Goal: Task Accomplishment & Management: Manage account settings

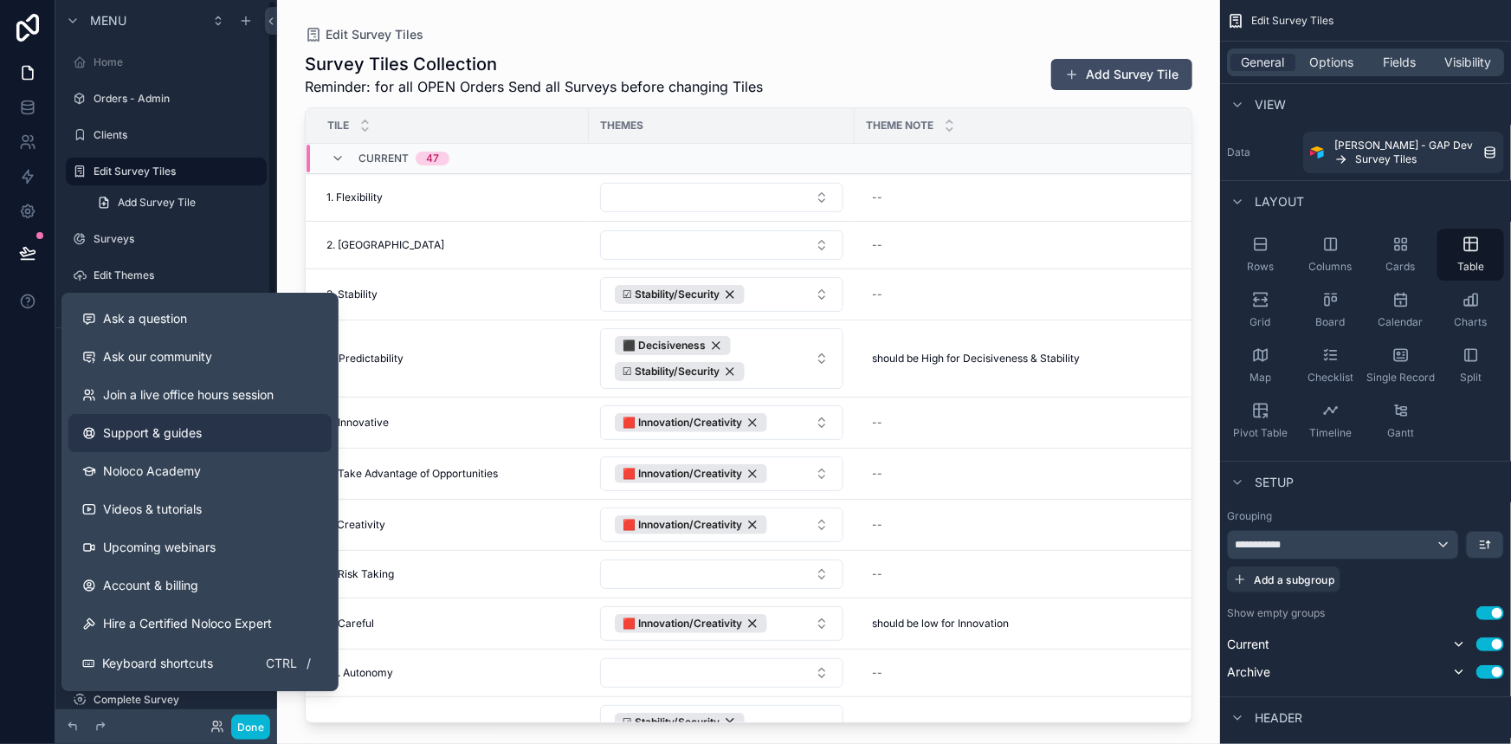
scroll to position [619, 0]
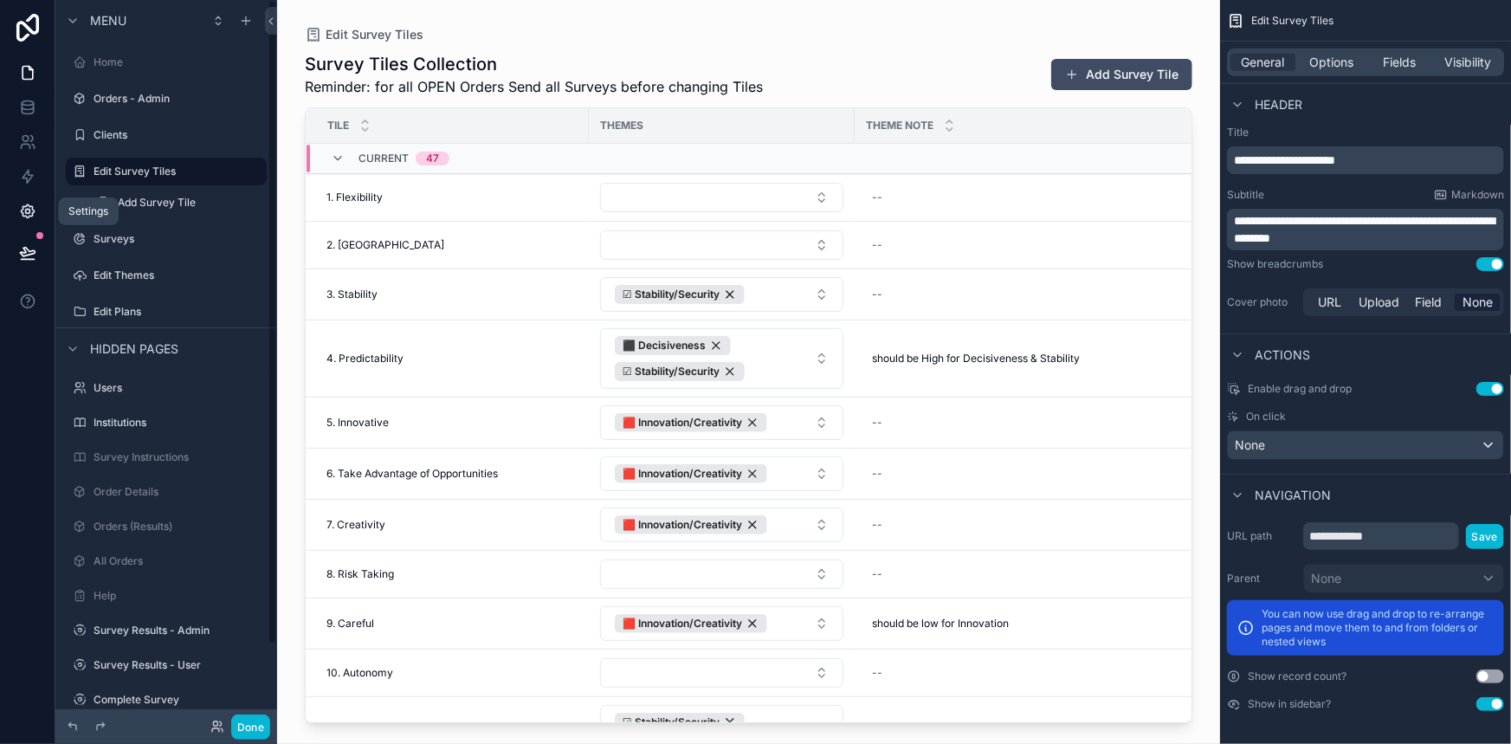
click at [40, 209] on link at bounding box center [27, 211] width 55 height 35
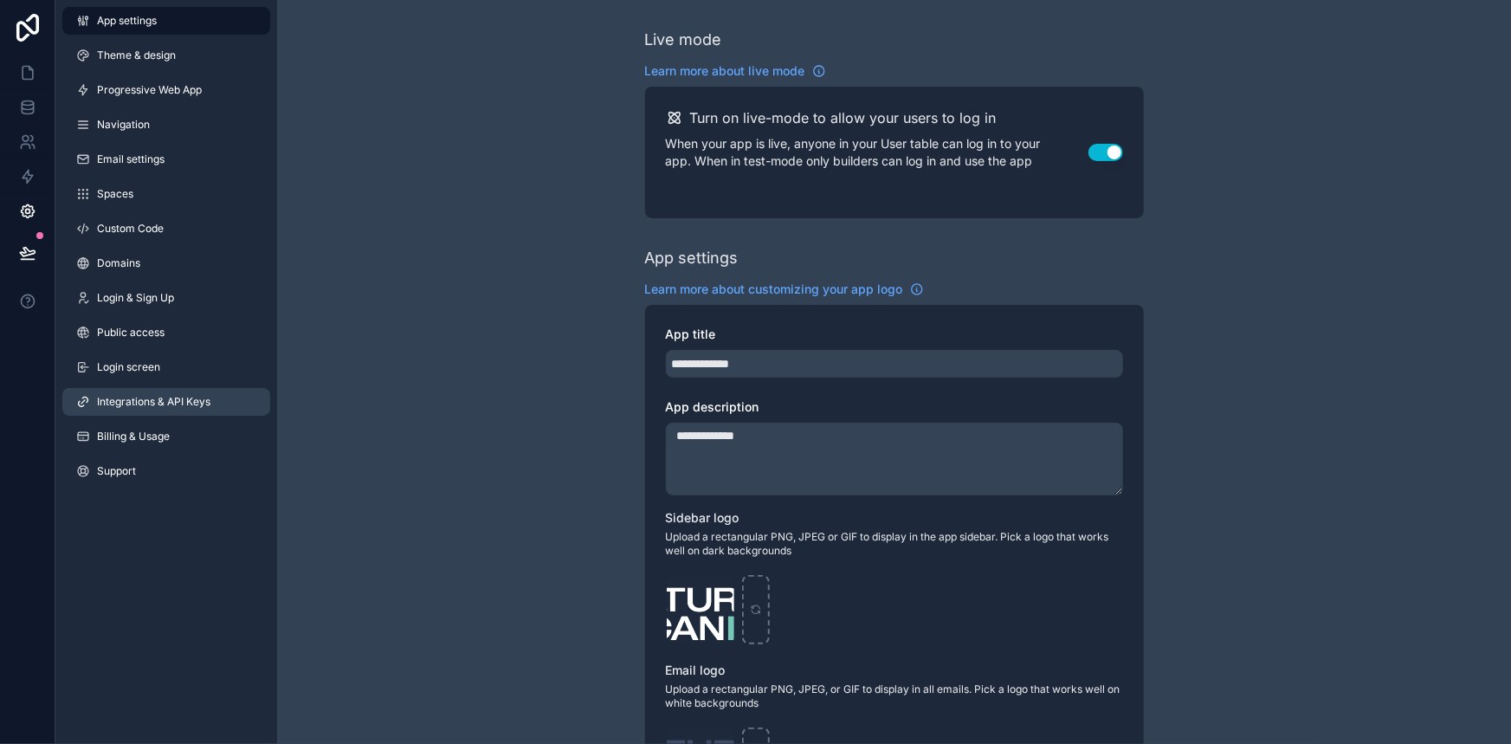
click at [147, 390] on link "Integrations & API Keys" at bounding box center [166, 402] width 208 height 28
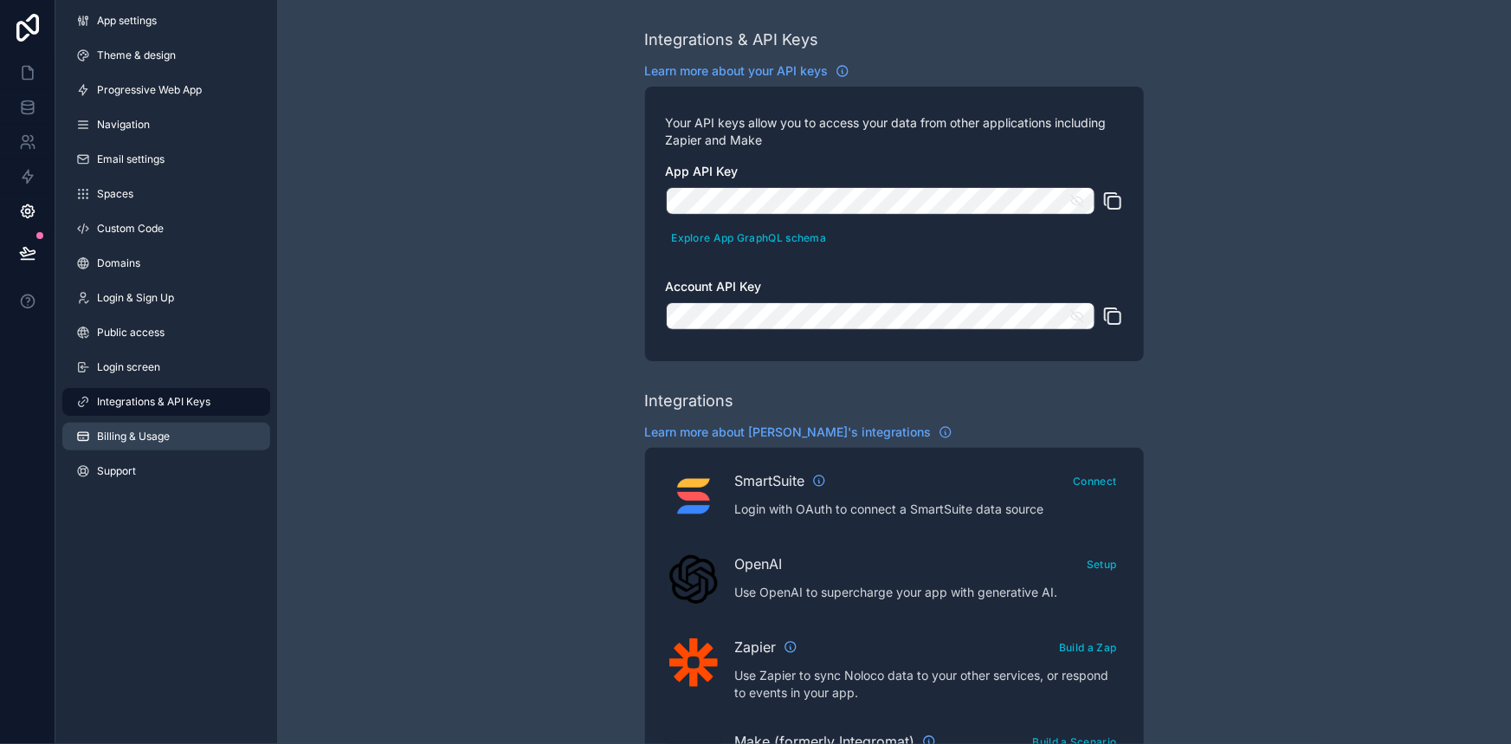
click at [128, 428] on link "Billing & Usage" at bounding box center [166, 437] width 208 height 28
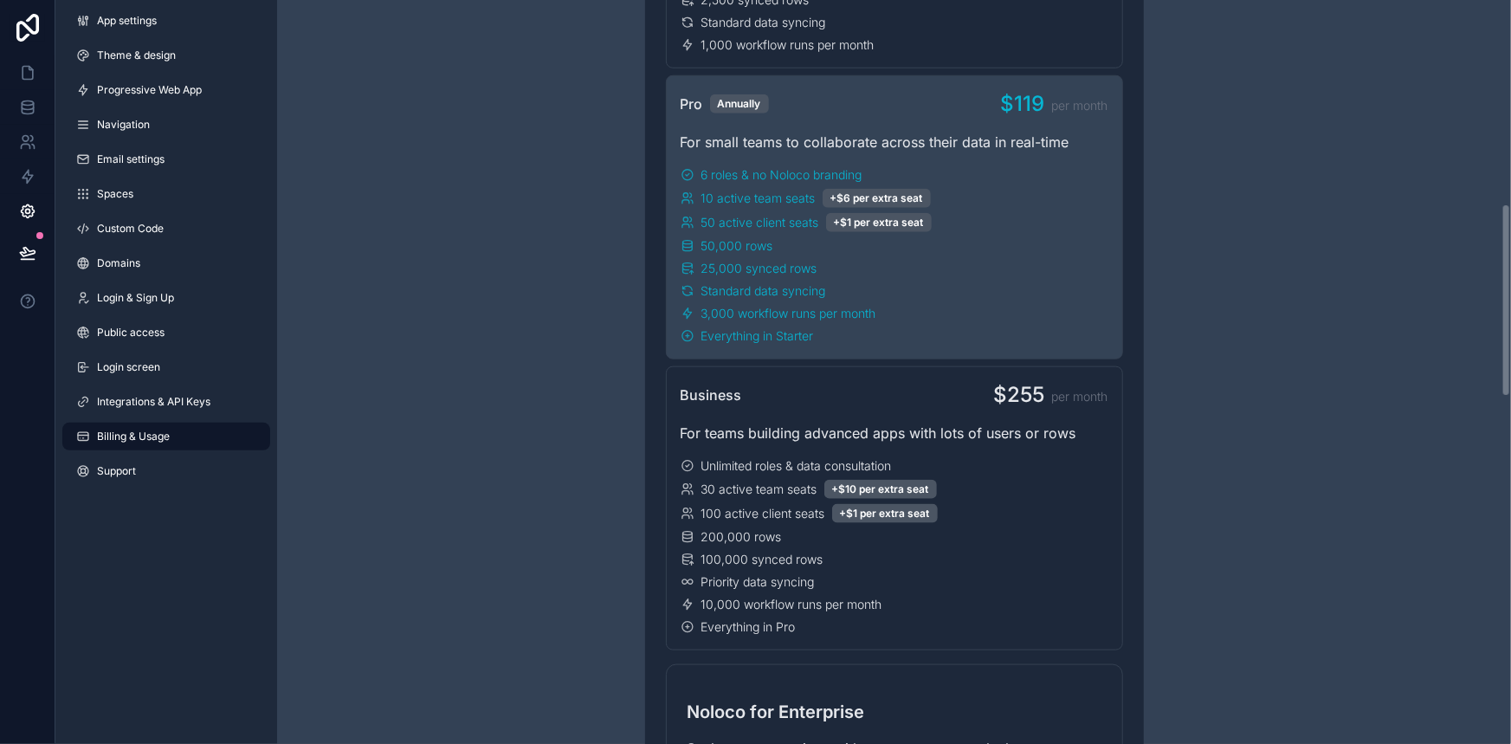
scroll to position [787, 0]
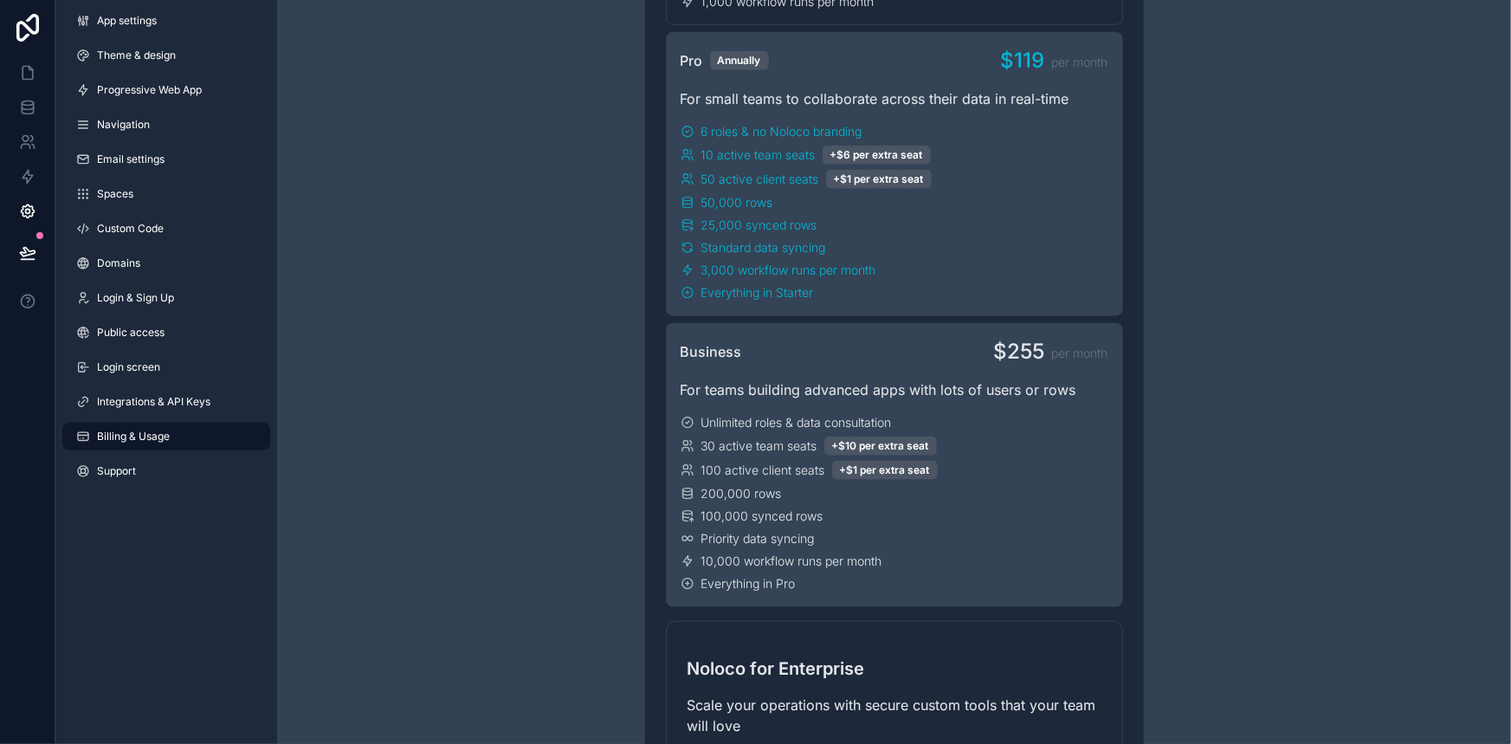
click at [1074, 414] on div "Unlimited roles & data consultation" at bounding box center [895, 422] width 428 height 17
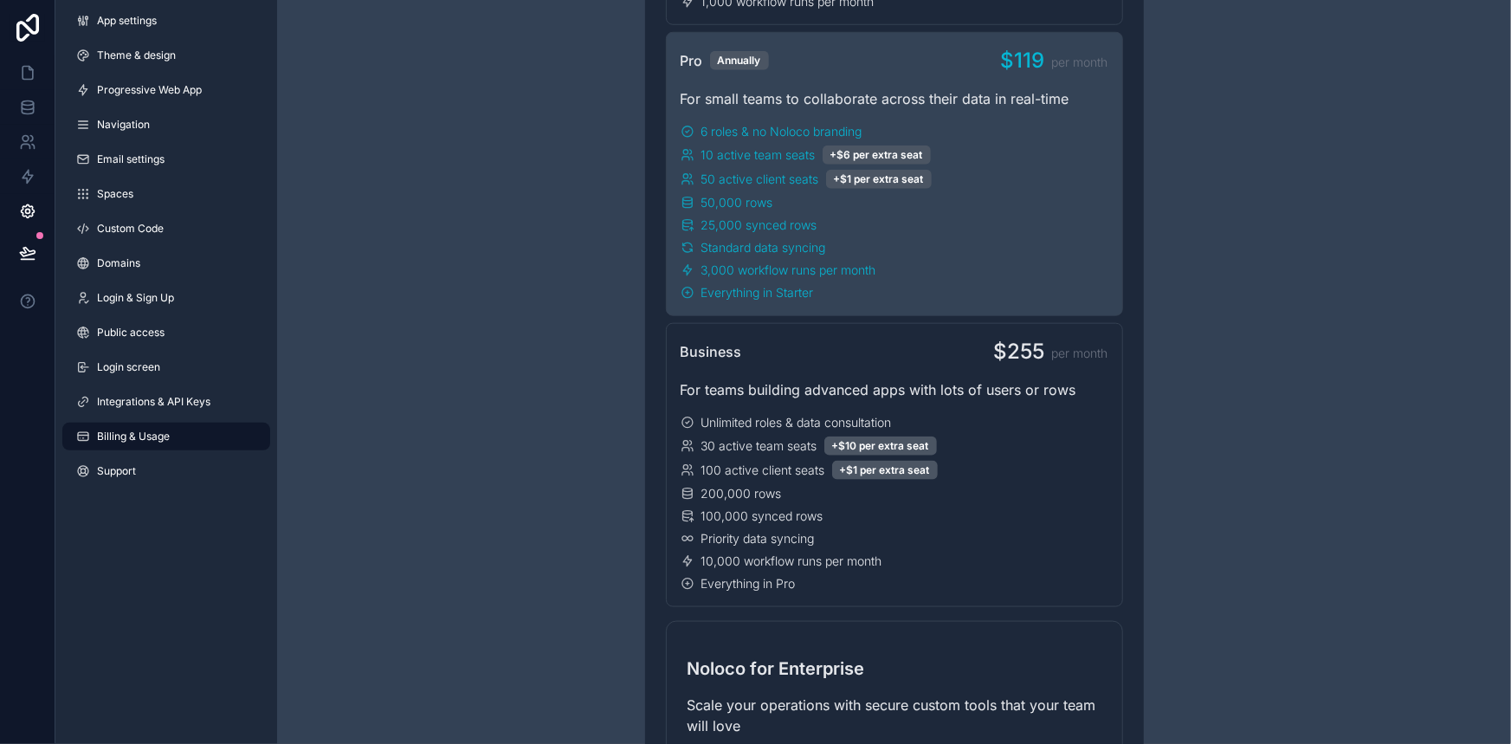
click at [406, 329] on div "Have a question about billing, explore our FAQs Billing Change your billing set…" at bounding box center [894, 647] width 1234 height 2868
click at [1245, 324] on div "Have a question about billing, explore our FAQs Billing Change your billing set…" at bounding box center [894, 647] width 1234 height 2868
click at [1203, 274] on div "Have a question about billing, explore our FAQs Billing Change your billing set…" at bounding box center [894, 647] width 1234 height 2868
